Goal: Task Accomplishment & Management: Manage account settings

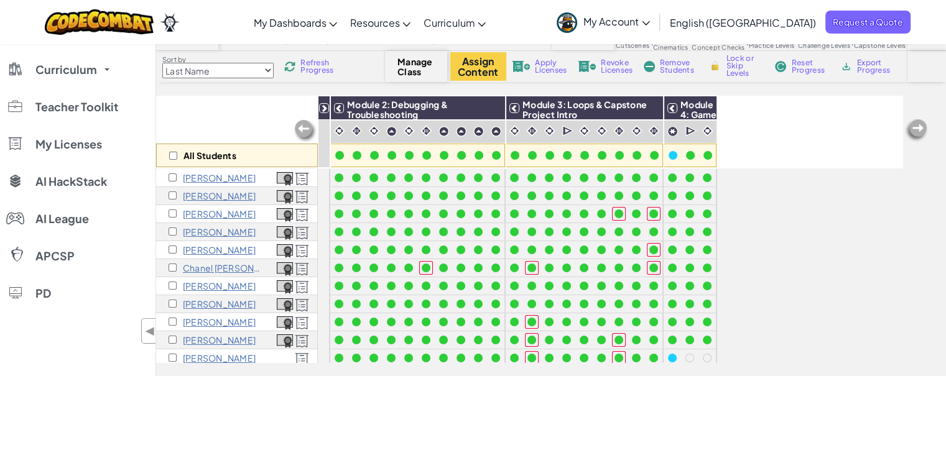
scroll to position [67, 0]
click at [326, 66] on span "Refresh Progress" at bounding box center [319, 66] width 39 height 15
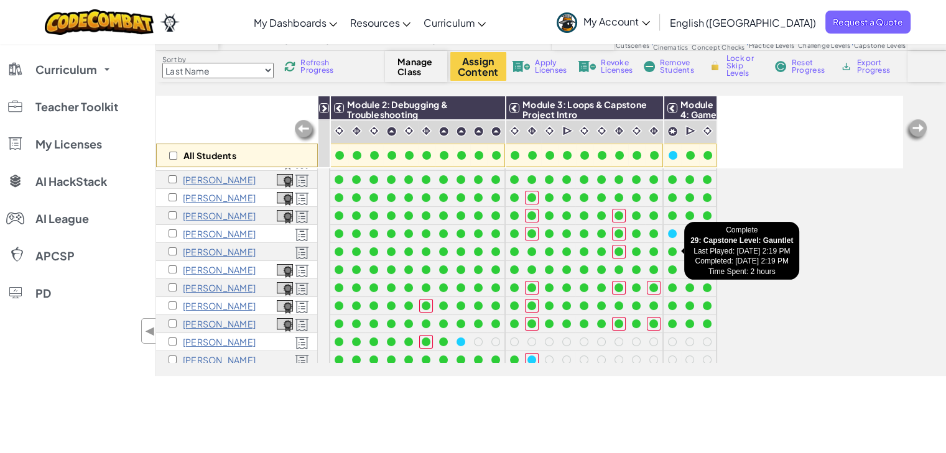
scroll to position [124, 0]
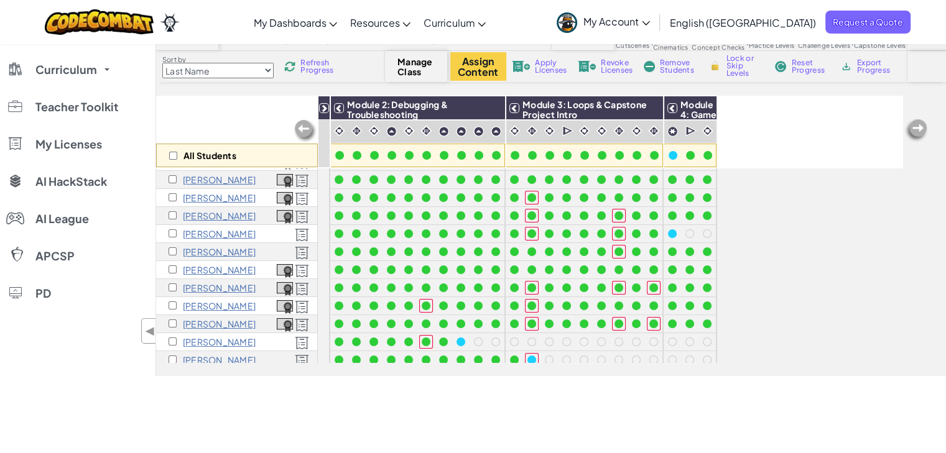
click at [281, 251] on div "[PERSON_NAME]" at bounding box center [237, 252] width 162 height 18
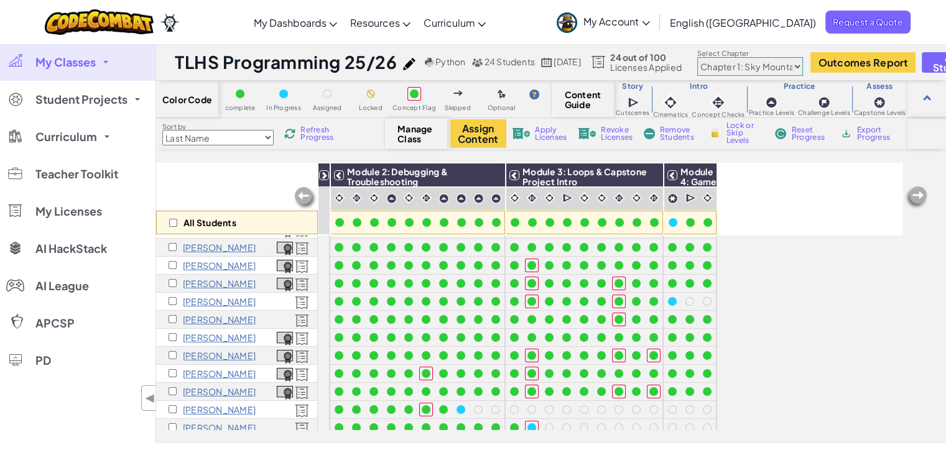
scroll to position [0, 0]
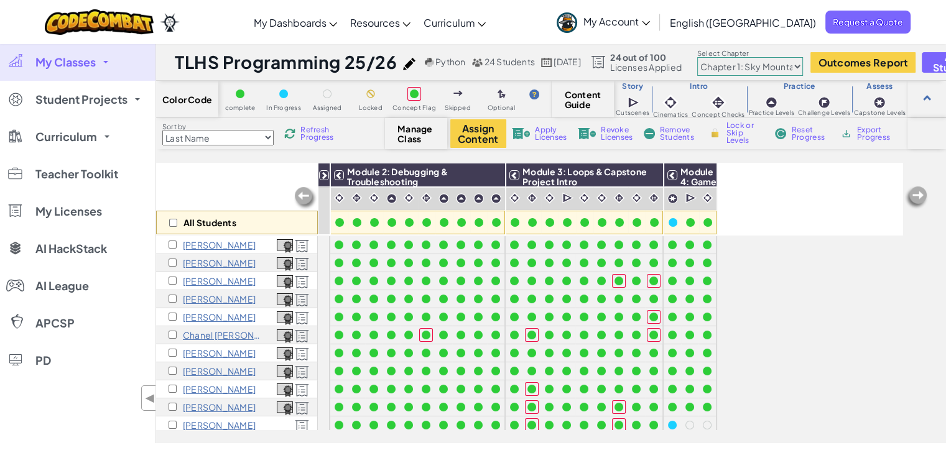
click at [758, 68] on select "Chapter 1: Sky Mountain Chapter 2: The Moon Dancers Chapter 3: The Phoenix Land…" at bounding box center [750, 66] width 106 height 19
select select "5d8a57abe8919b28d5113af1"
click at [725, 57] on select "Chapter 1: Sky Mountain Chapter 2: The Moon Dancers Chapter 3: The Phoenix Land…" at bounding box center [750, 66] width 106 height 19
click at [803, 65] on select "Chapter 1: Sky Mountain Chapter 2: The Moon Dancers Chapter 3: The Phoenix Land…" at bounding box center [750, 66] width 106 height 19
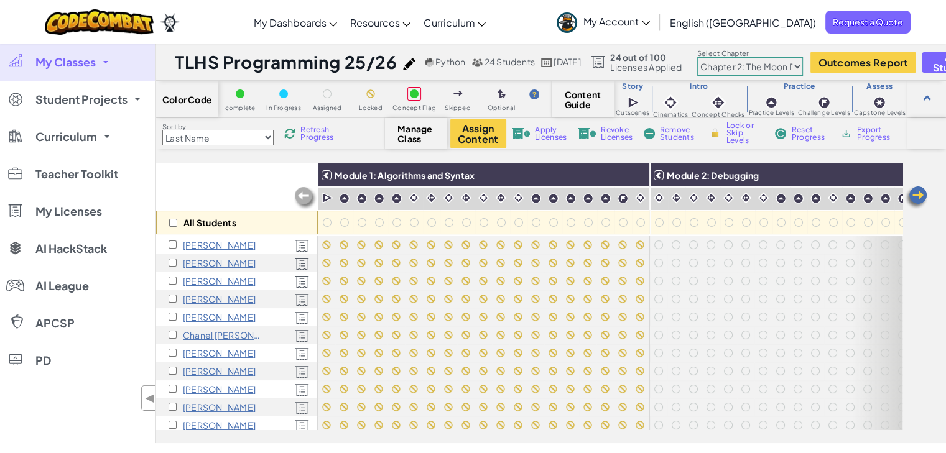
click at [279, 177] on div "All Students" at bounding box center [237, 199] width 162 height 72
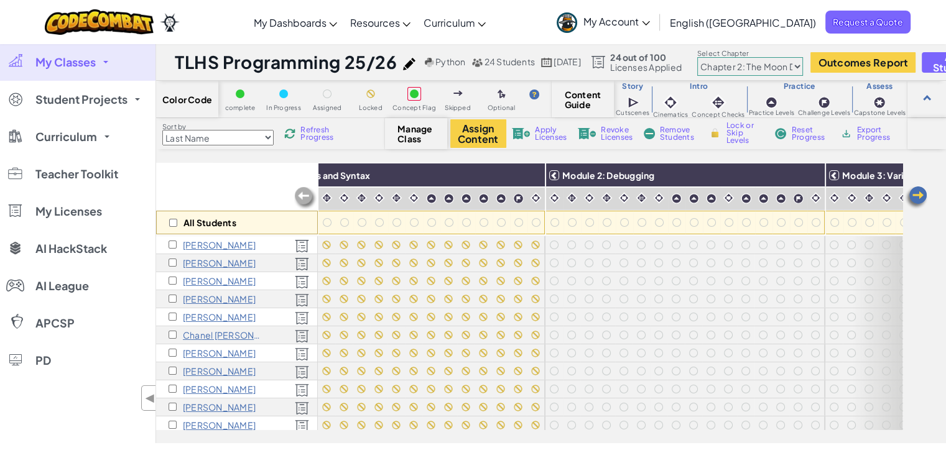
scroll to position [0, 109]
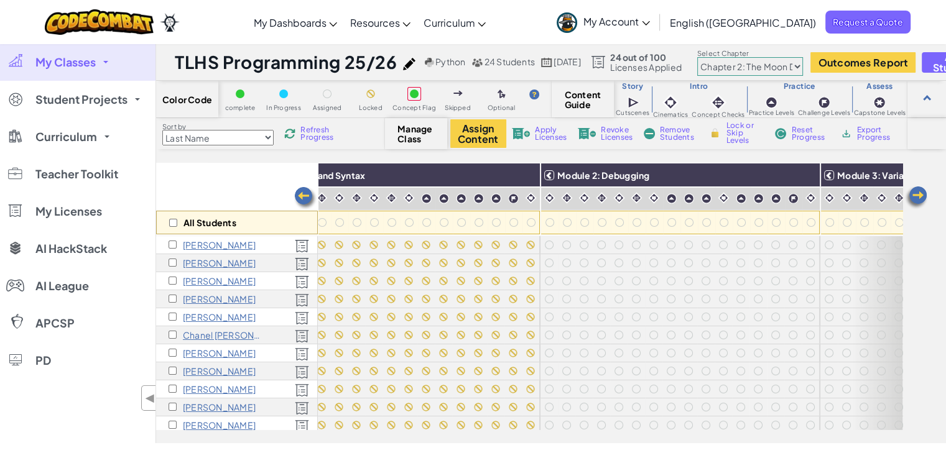
click at [0, 0] on img at bounding box center [0, 0] width 0 height 0
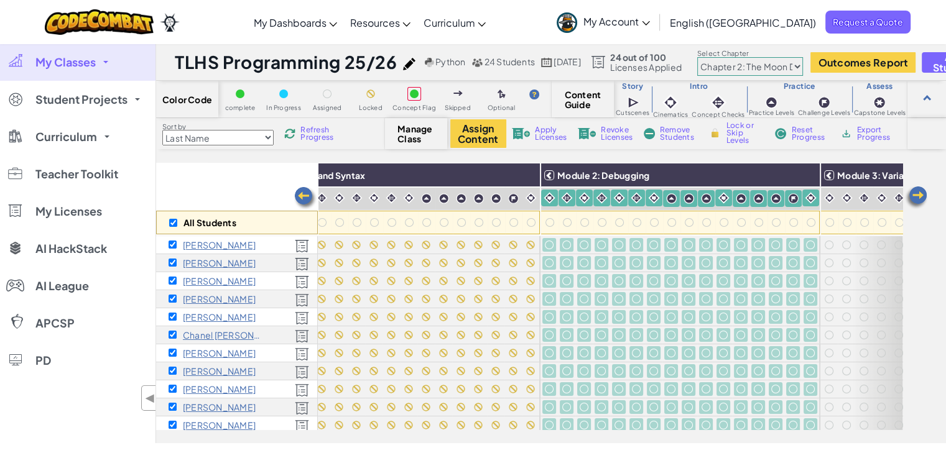
checkbox input "true"
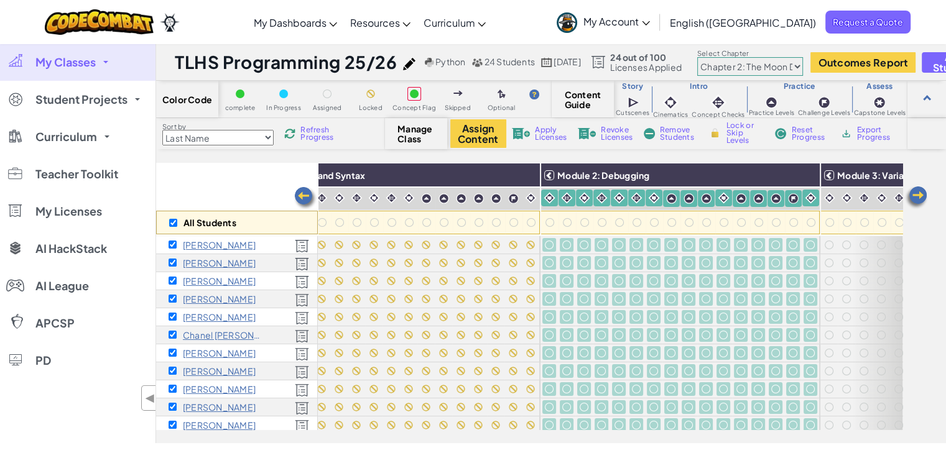
checkbox input "true"
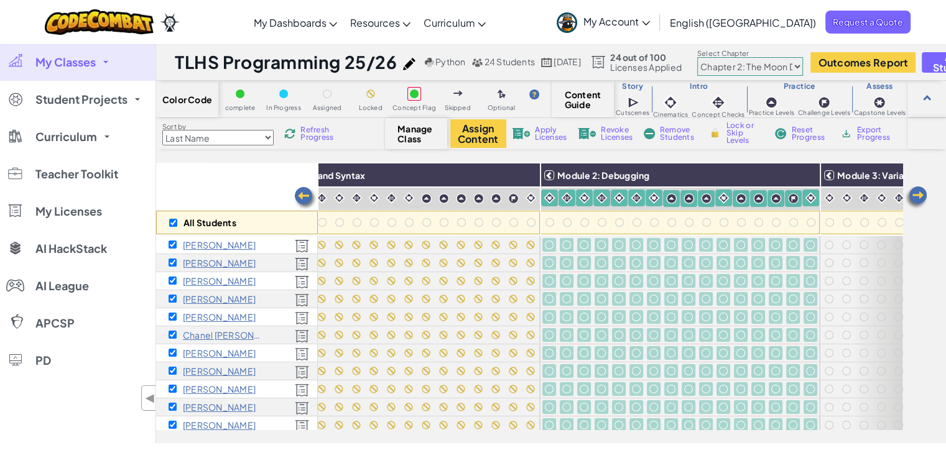
checkbox input "true"
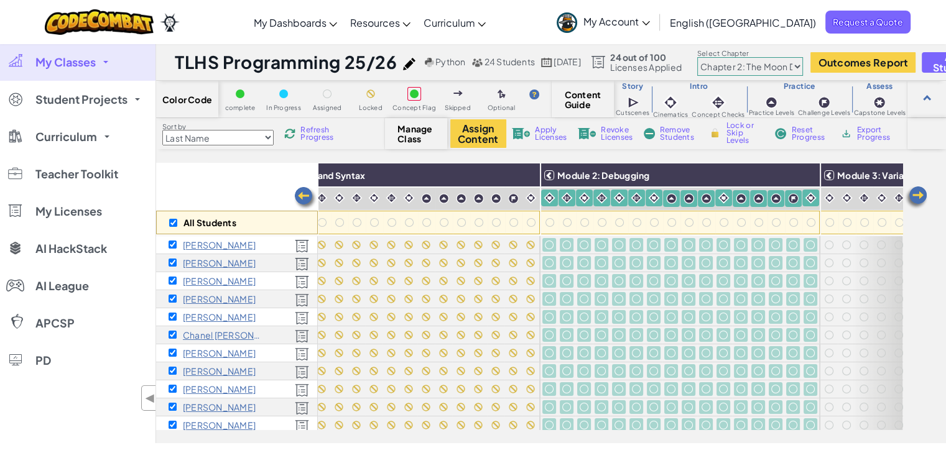
checkbox input "true"
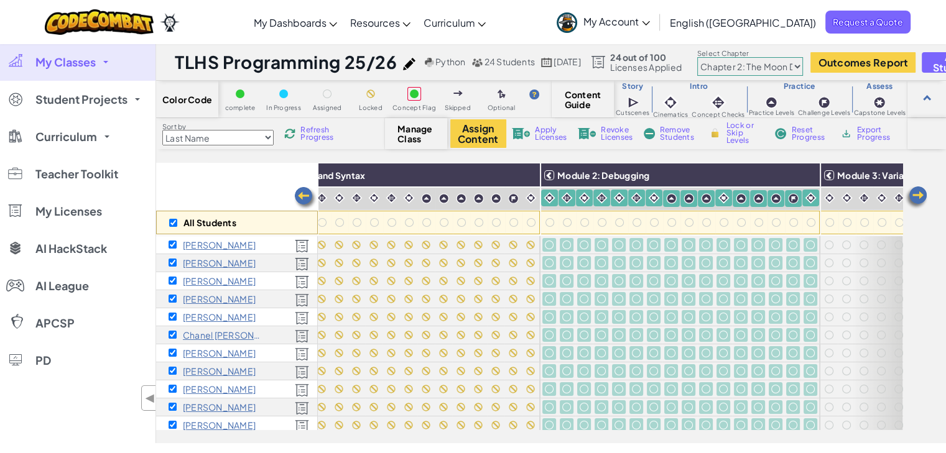
checkbox input "true"
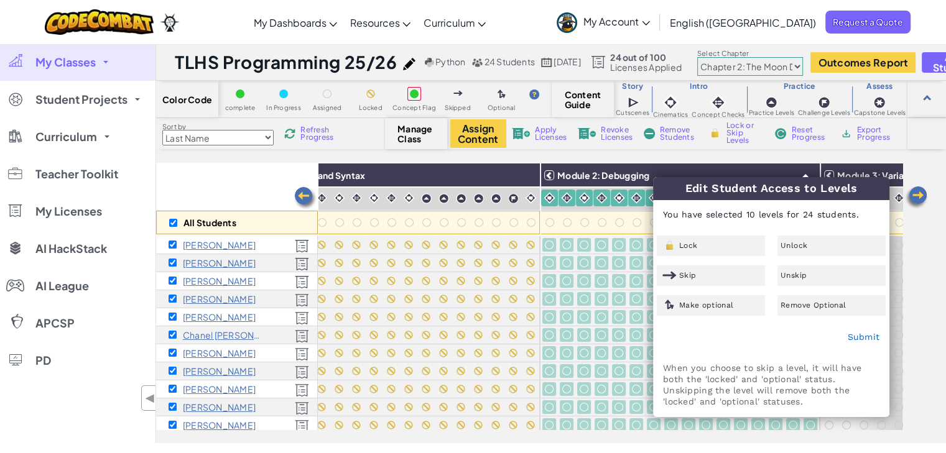
click at [734, 248] on div "Lock" at bounding box center [711, 246] width 108 height 21
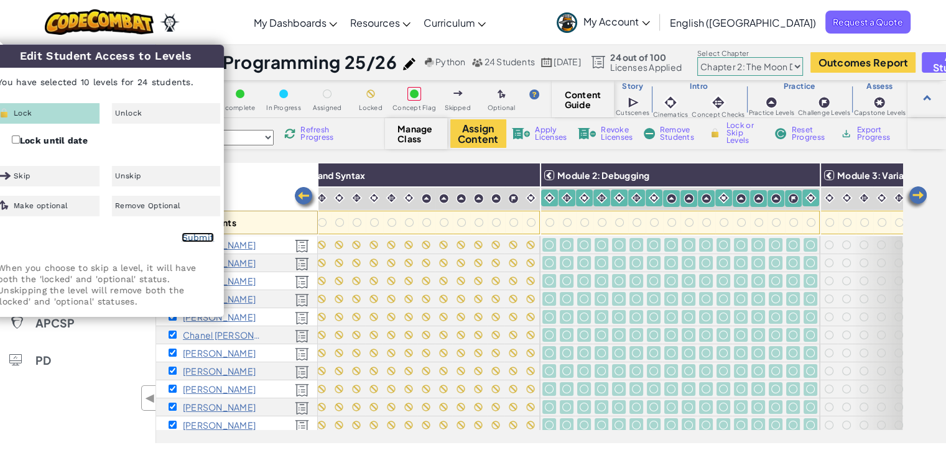
click at [195, 236] on link "Submit" at bounding box center [198, 238] width 32 height 10
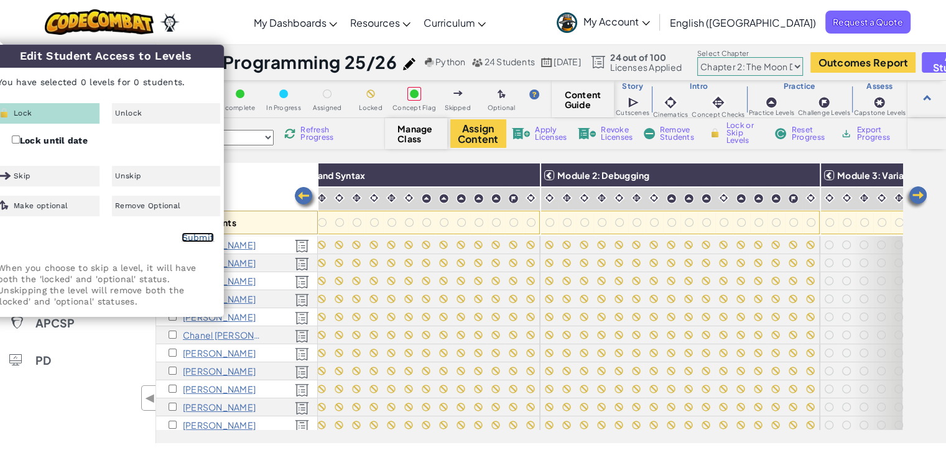
checkbox input "false"
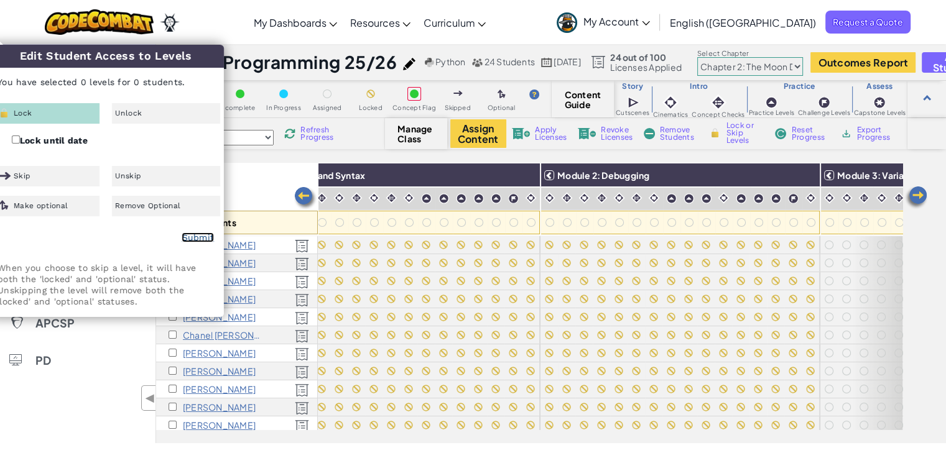
checkbox input "false"
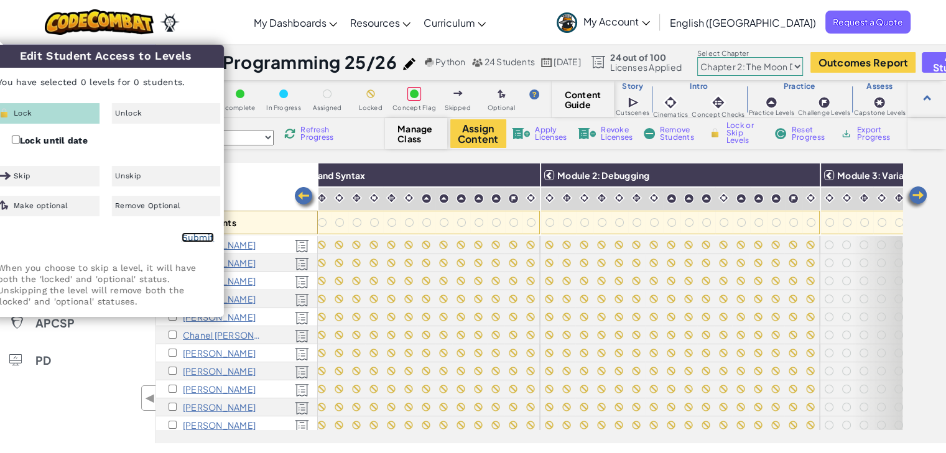
checkbox input "false"
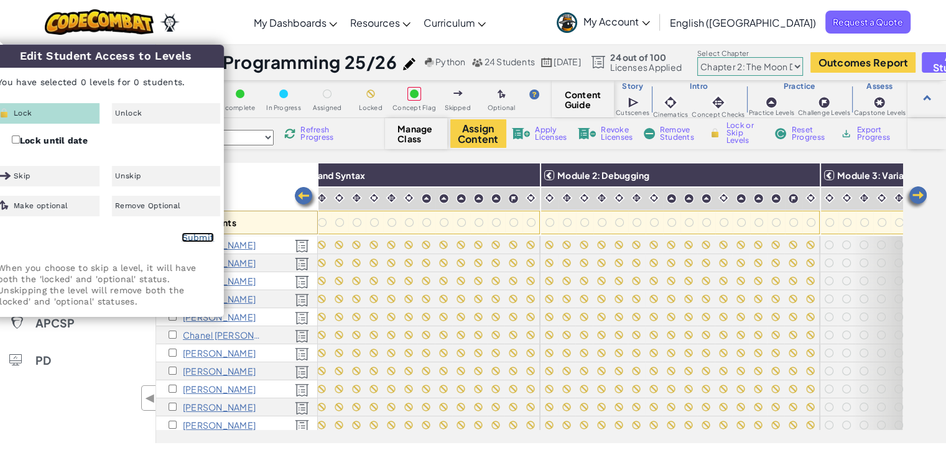
checkbox input "false"
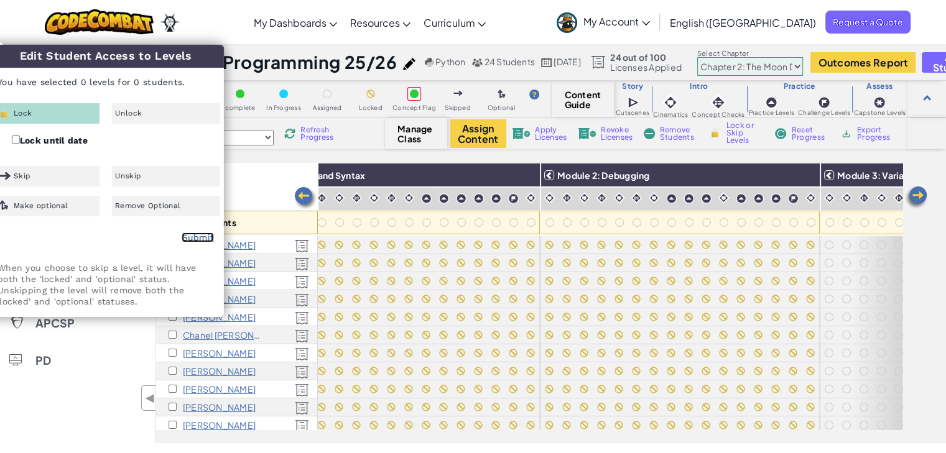
checkbox input "false"
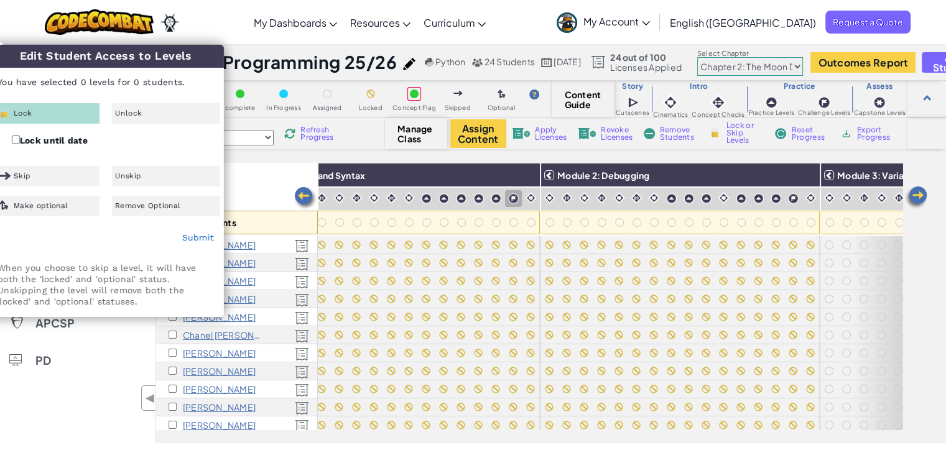
click at [0, 0] on img at bounding box center [0, 0] width 0 height 0
click at [195, 235] on link "Submit" at bounding box center [198, 238] width 32 height 10
click at [442, 182] on div "Module 1: Algorithms and Syntax" at bounding box center [374, 176] width 331 height 24
checkbox input "false"
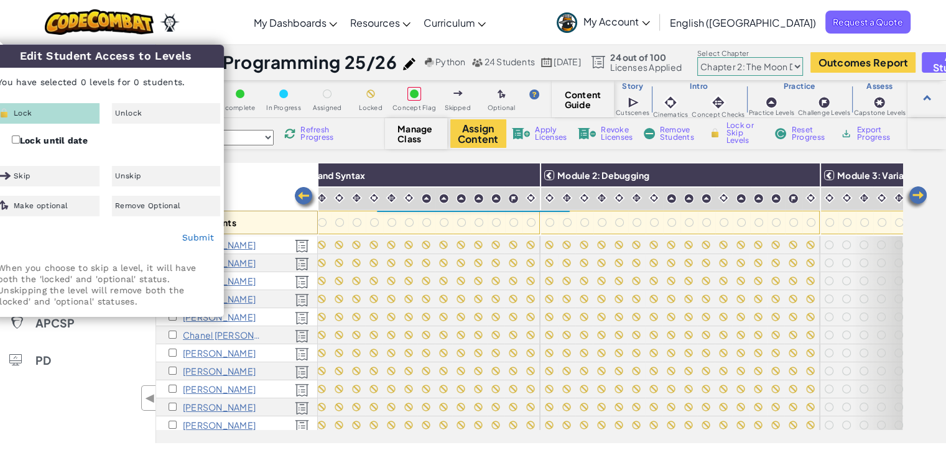
checkbox input "false"
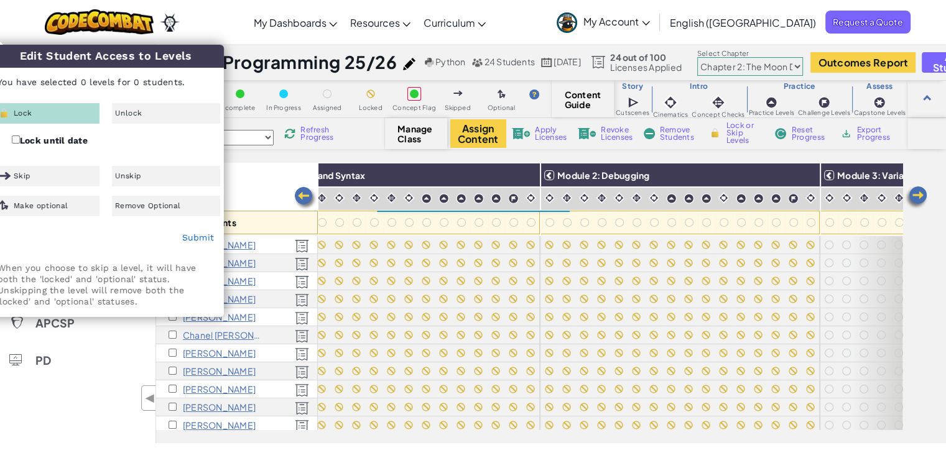
checkbox input "false"
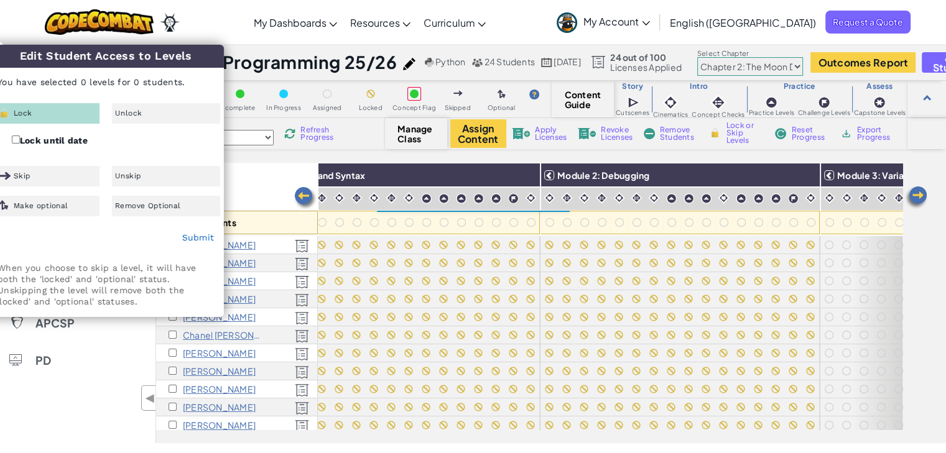
checkbox input "false"
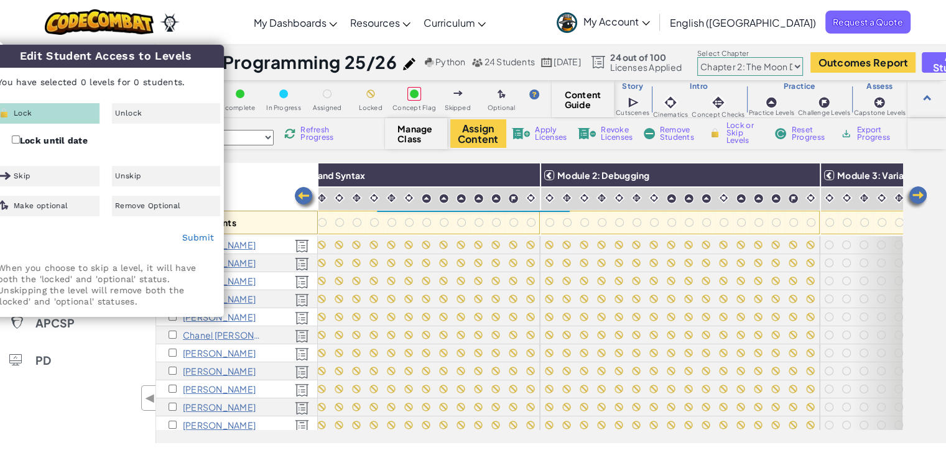
checkbox input "false"
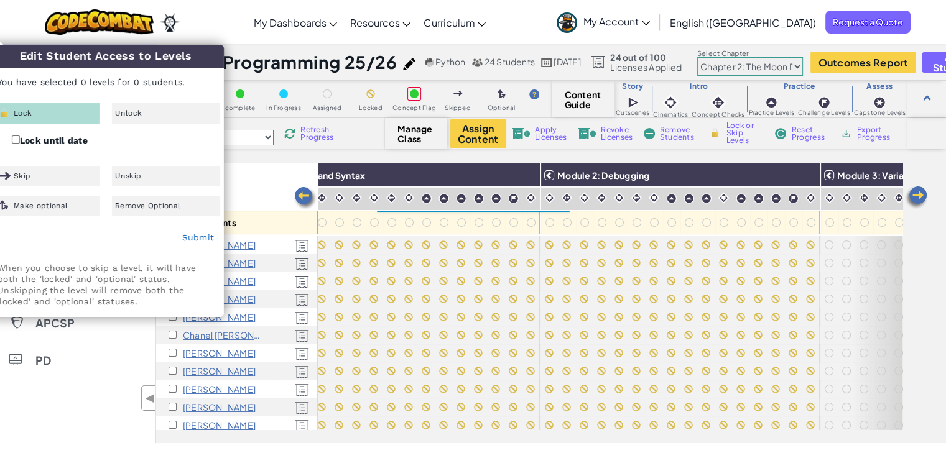
checkbox input "false"
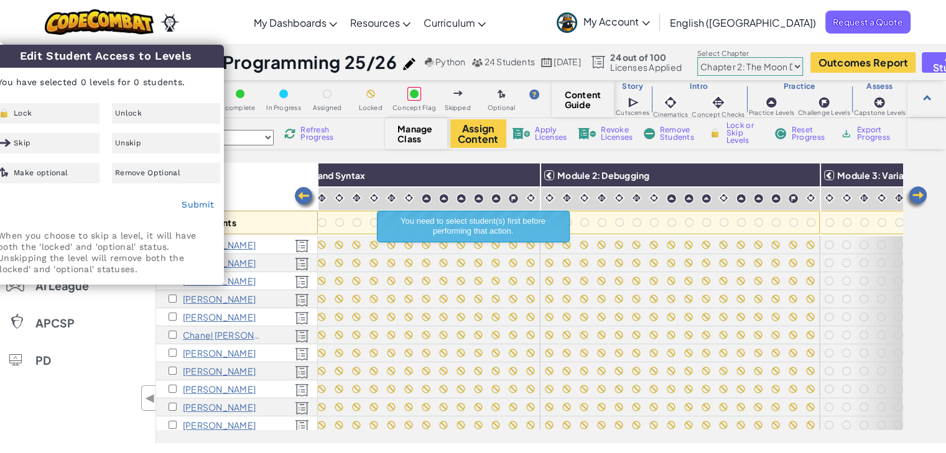
click at [236, 172] on div "All Students" at bounding box center [237, 199] width 162 height 72
click at [241, 171] on div "All Students" at bounding box center [237, 199] width 162 height 72
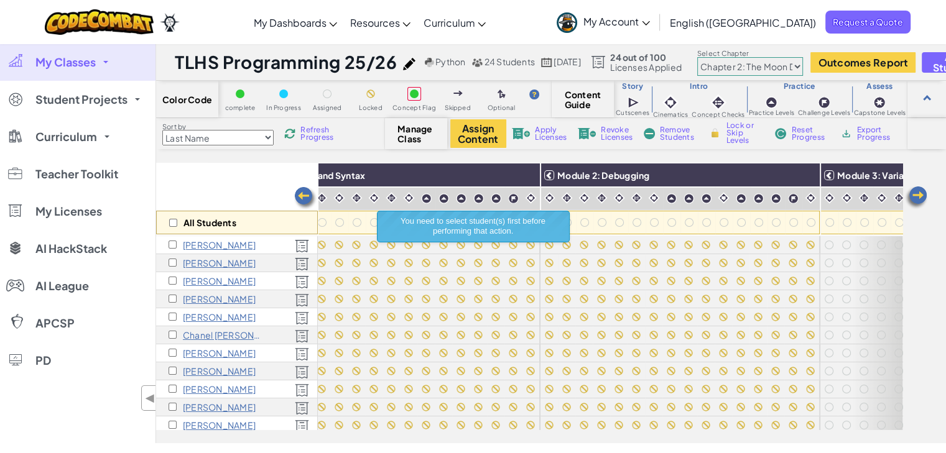
drag, startPoint x: 525, startPoint y: 180, endPoint x: 270, endPoint y: 220, distance: 258.2
click at [0, 0] on img at bounding box center [0, 0] width 0 height 0
checkbox input "true"
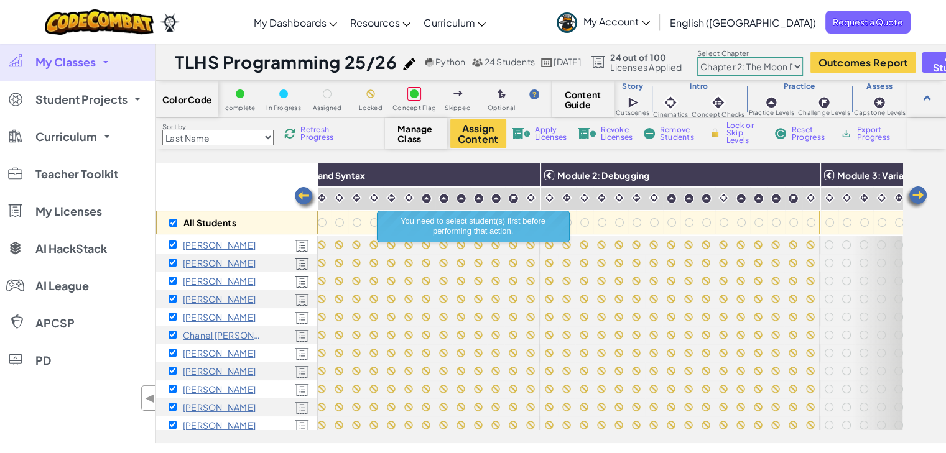
checkbox input "true"
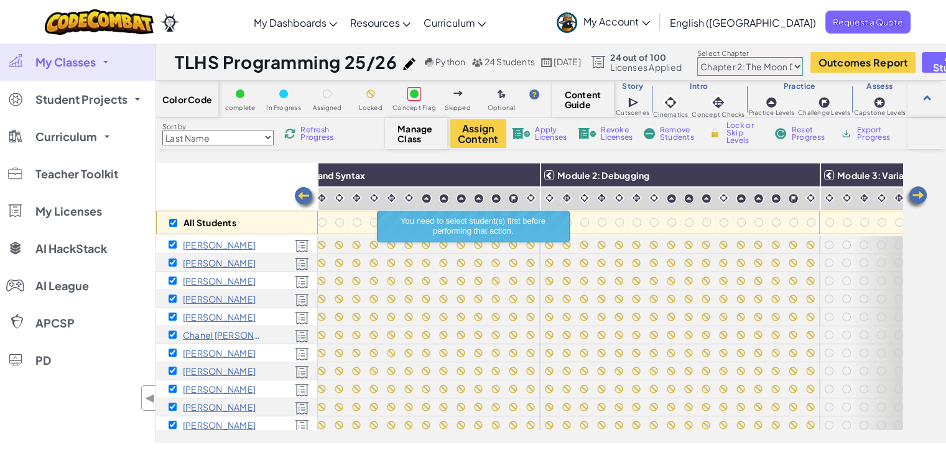
checkbox input "true"
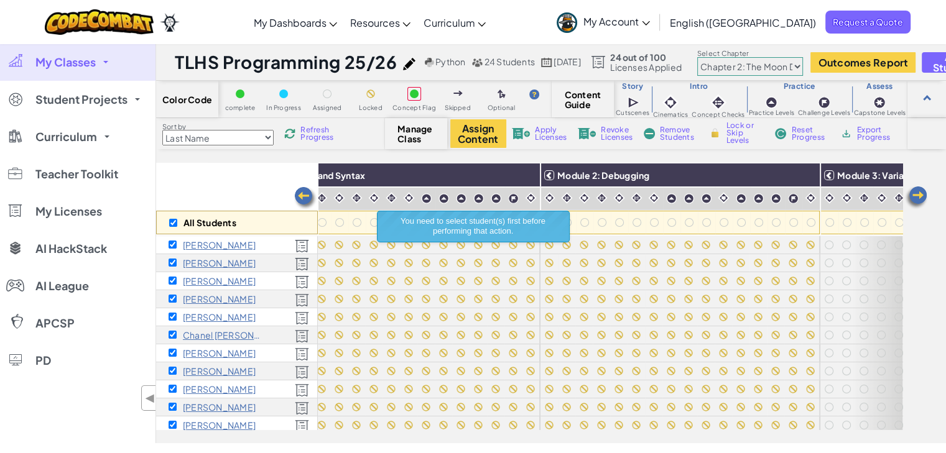
checkbox input "true"
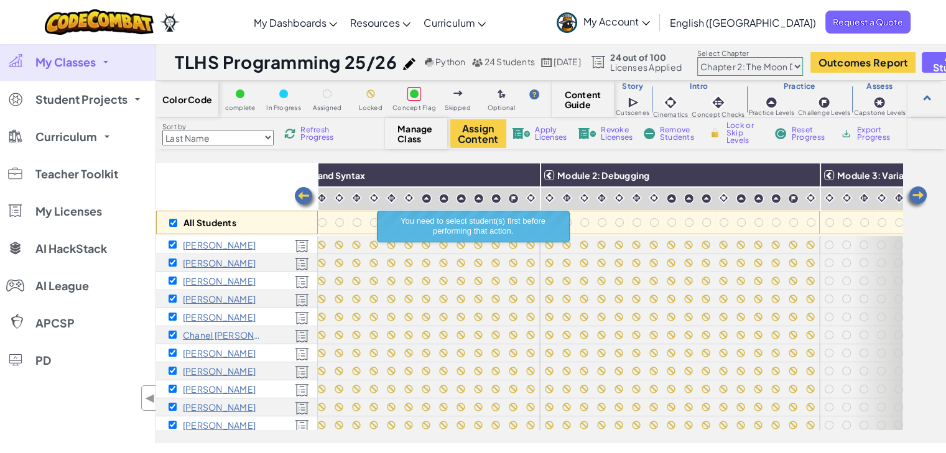
checkbox input "true"
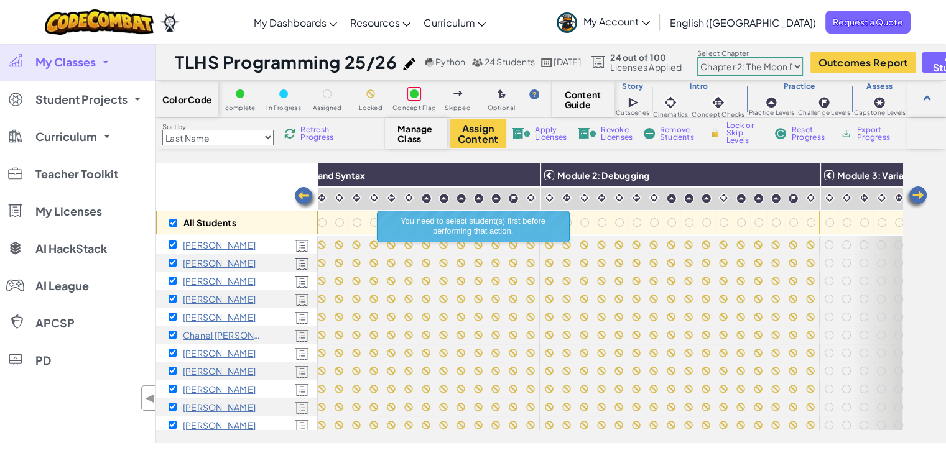
checkbox input "true"
click at [171, 222] on div "When you choose to skip a level, it will have both the 'locked' and 'optional' …" at bounding box center [105, 252] width 235 height 63
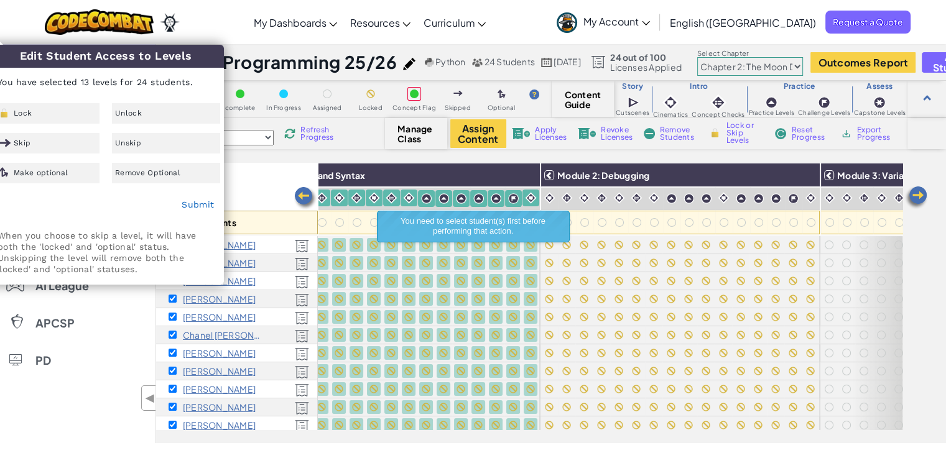
click at [132, 114] on span "Unlock" at bounding box center [128, 112] width 27 height 7
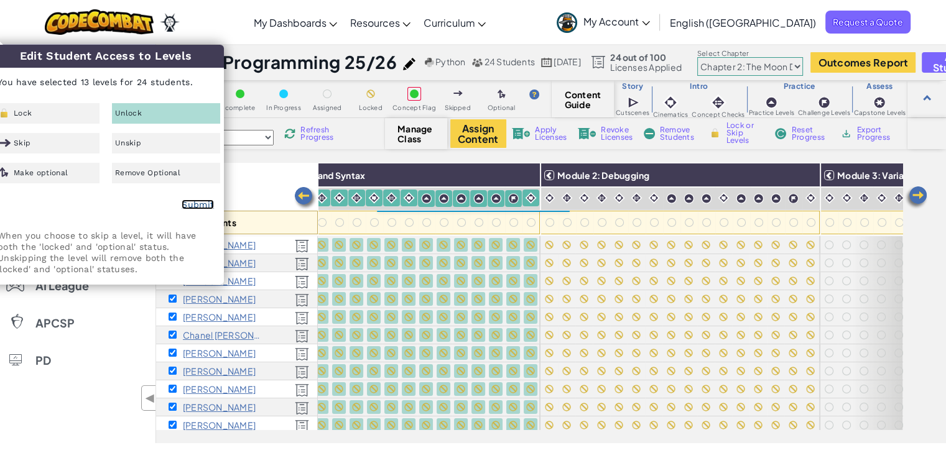
click at [198, 205] on link "Submit" at bounding box center [198, 205] width 32 height 10
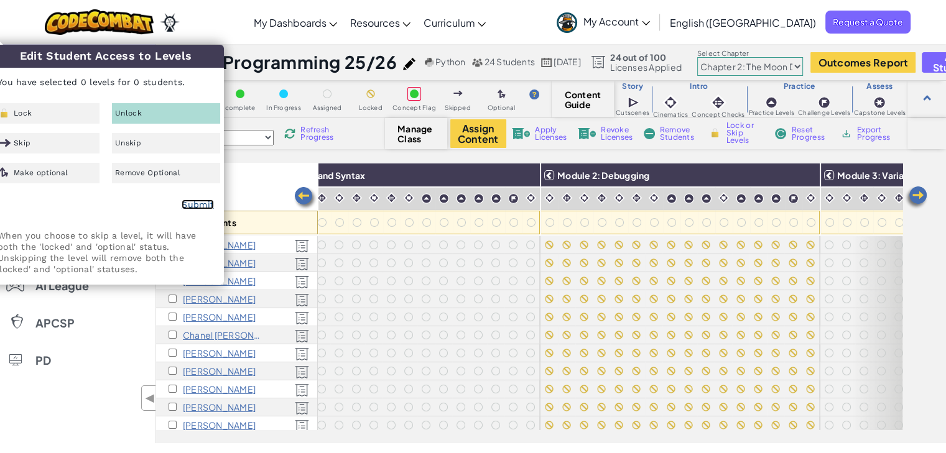
checkbox input "false"
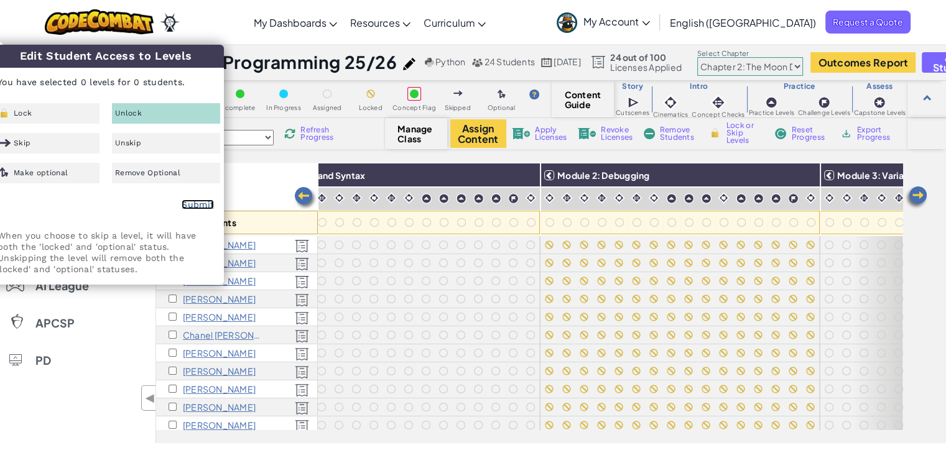
checkbox input "false"
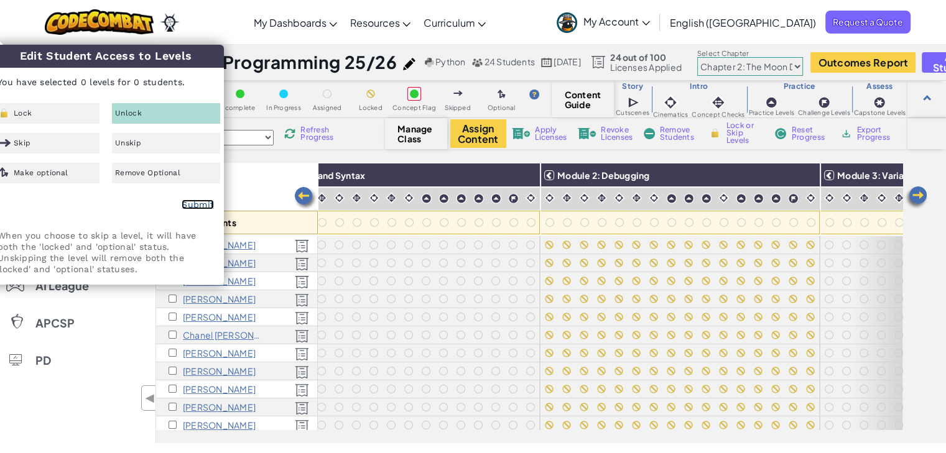
checkbox input "false"
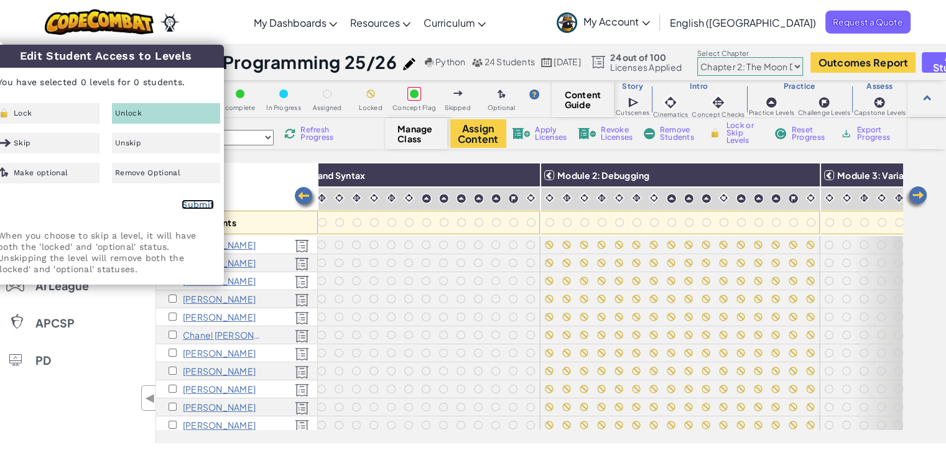
checkbox input "false"
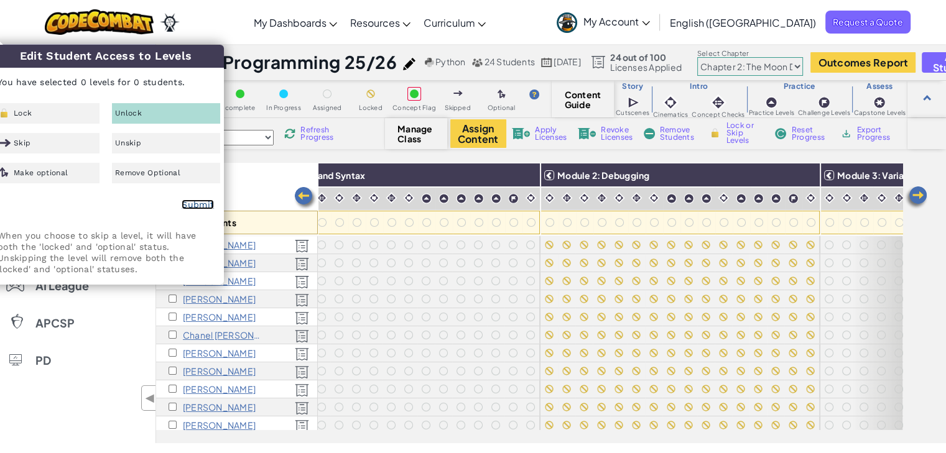
checkbox input "false"
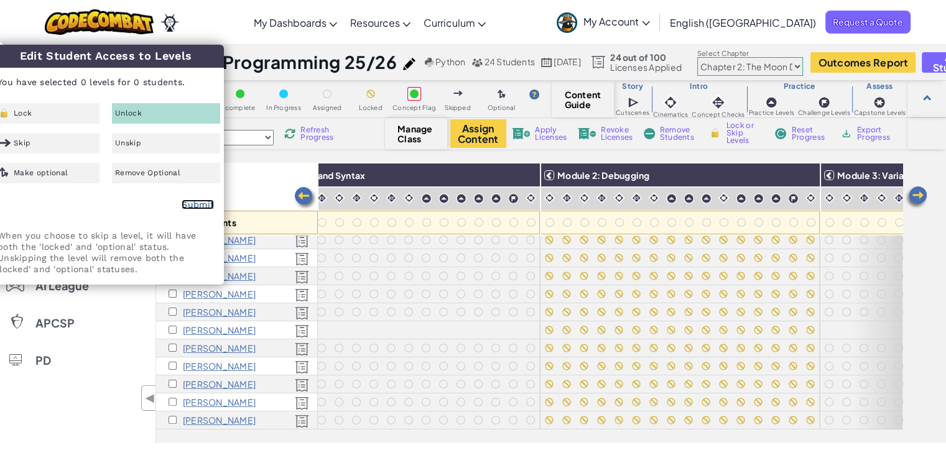
scroll to position [0, 109]
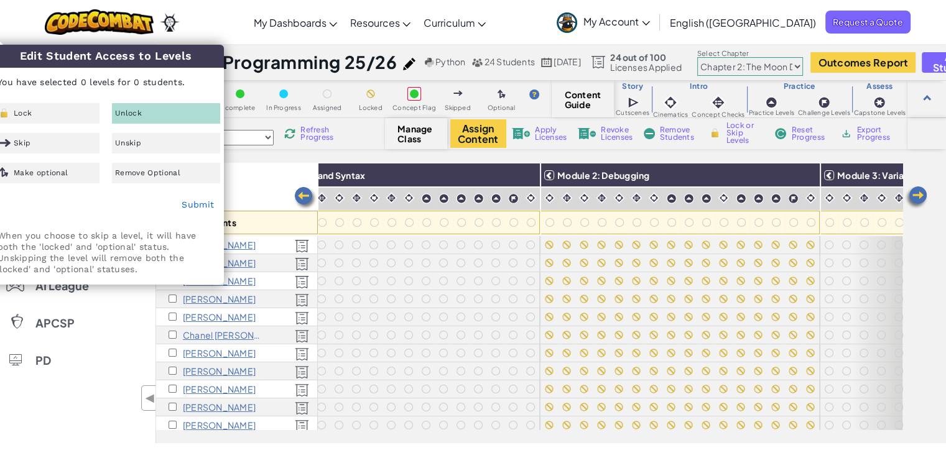
click at [96, 402] on div "My Classes All Classes TLHS Programming 25/26 Student Projects TLHS Programming…" at bounding box center [77, 244] width 155 height 400
click at [100, 400] on div "My Classes All Classes TLHS Programming 25/26 Student Projects TLHS Programming…" at bounding box center [77, 244] width 155 height 400
